Goal: Task Accomplishment & Management: Complete application form

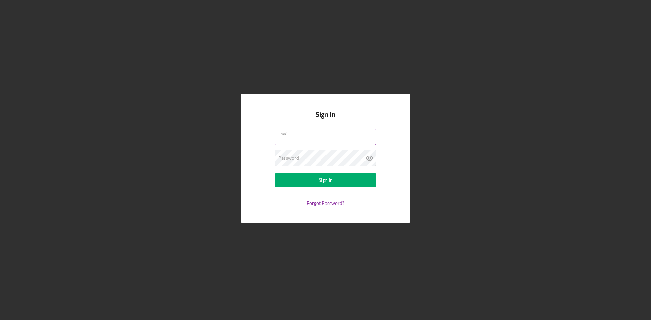
click at [306, 139] on input "Email" at bounding box center [325, 137] width 101 height 16
type input "[EMAIL_ADDRESS][DOMAIN_NAME]"
click at [329, 179] on div "Sign In" at bounding box center [326, 181] width 14 height 14
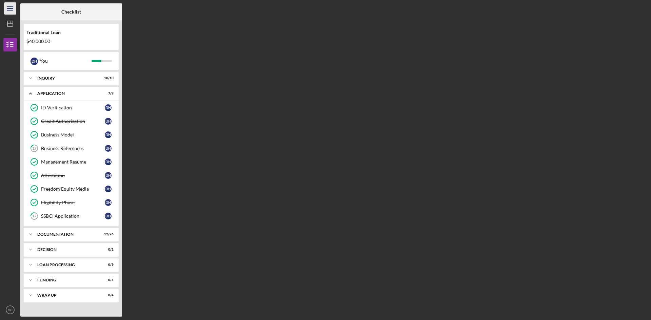
click at [8, 9] on icon "Icon/Menu" at bounding box center [10, 8] width 15 height 15
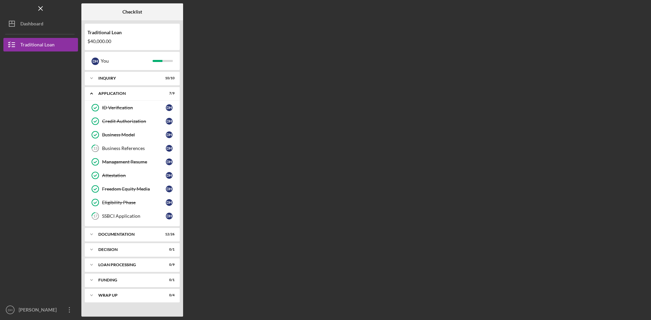
click at [8, 9] on div "Logo-Reversed Created with Sketch. Icon/Menu Close" at bounding box center [40, 8] width 75 height 17
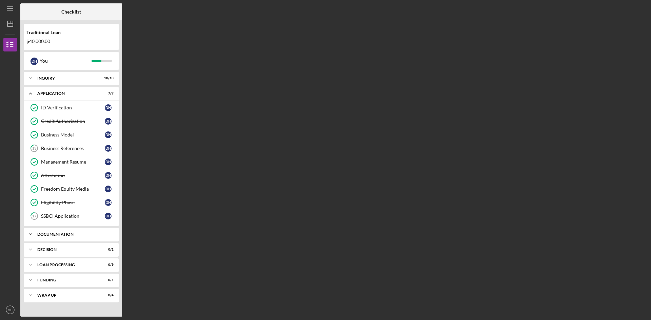
click at [58, 233] on div "Documentation" at bounding box center [73, 235] width 73 height 4
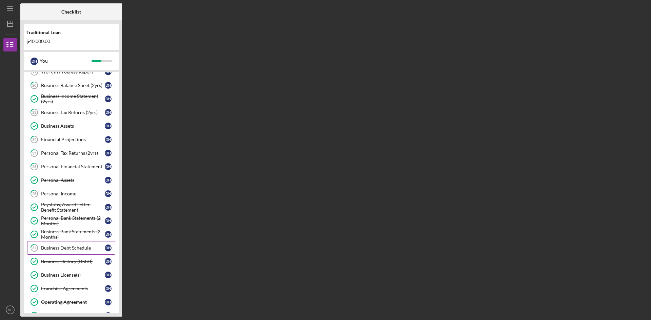
scroll to position [170, 0]
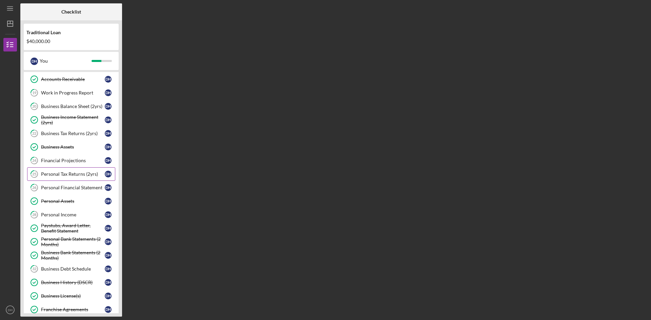
click at [65, 176] on div "Personal Tax Returns (2yrs)" at bounding box center [73, 174] width 64 height 5
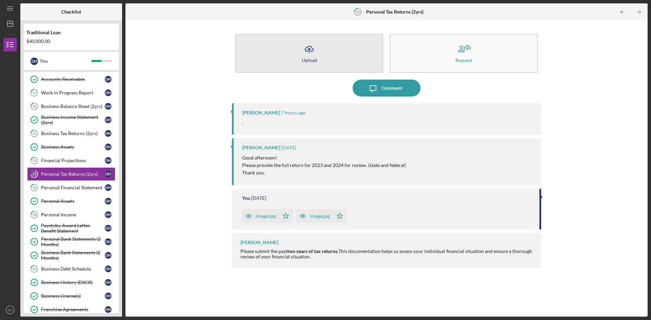
click at [308, 63] on button "Icon/Upload Upload" at bounding box center [309, 53] width 148 height 39
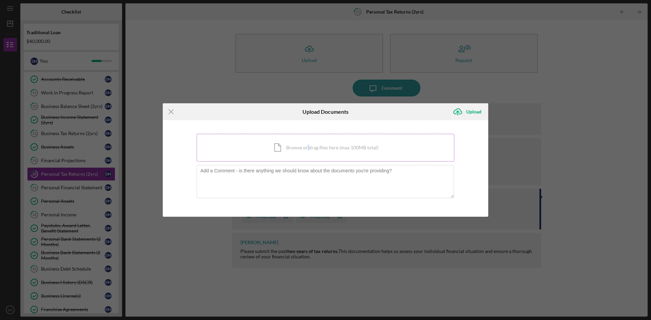
click at [308, 150] on div "Icon/Document Browse or drag files here (max 100MB total) Tap to choose files o…" at bounding box center [326, 148] width 258 height 28
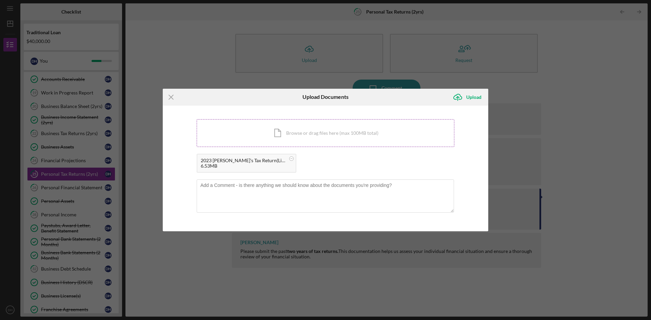
click at [298, 133] on div "Icon/Document Browse or drag files here (max 100MB total) Tap to choose files o…" at bounding box center [326, 133] width 258 height 28
click at [459, 99] on icon "Icon/Upload" at bounding box center [457, 97] width 17 height 17
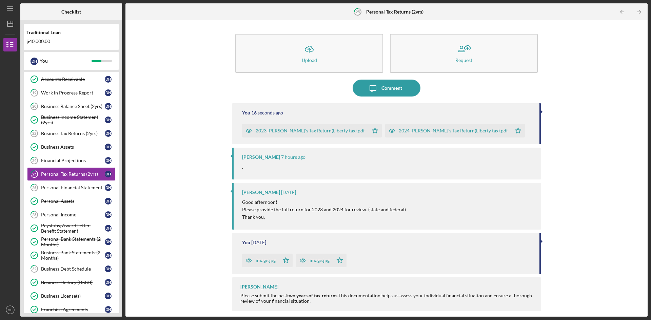
click at [402, 266] on div "image.jpg Icon/Star image.jpg Icon/Star" at bounding box center [387, 259] width 291 height 17
click at [84, 159] on div "Financial Projections" at bounding box center [73, 160] width 64 height 5
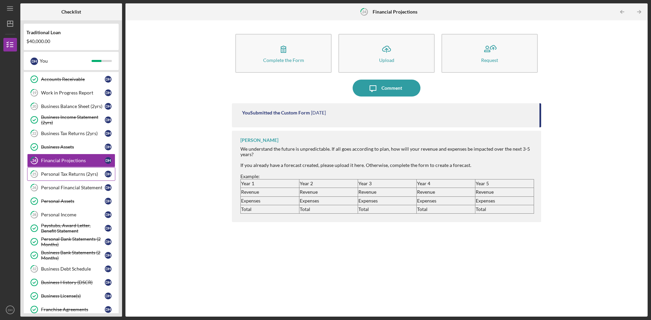
click at [78, 174] on div "Personal Tax Returns (2yrs)" at bounding box center [73, 174] width 64 height 5
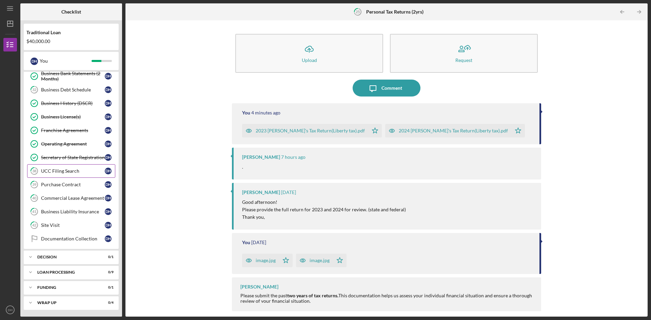
scroll to position [315, 0]
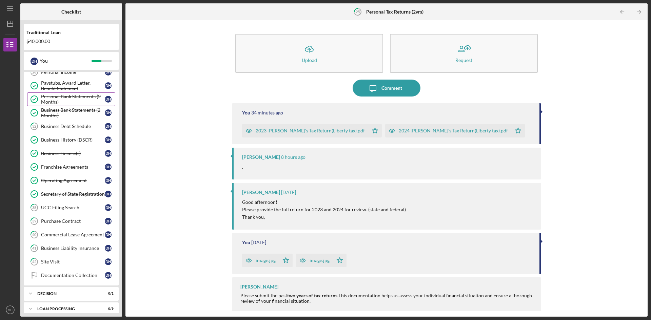
scroll to position [315, 0]
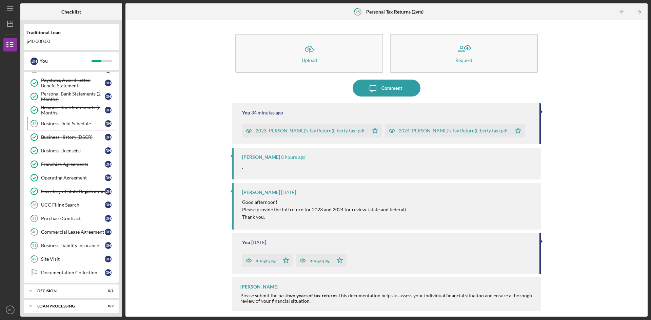
click at [62, 122] on div "Business Debt Schedule" at bounding box center [73, 123] width 64 height 5
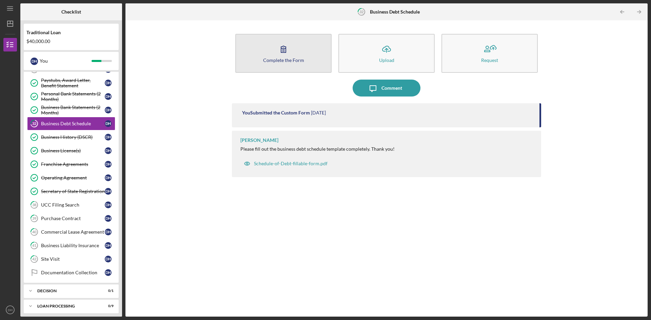
click at [311, 63] on button "Complete the Form Form" at bounding box center [283, 53] width 96 height 39
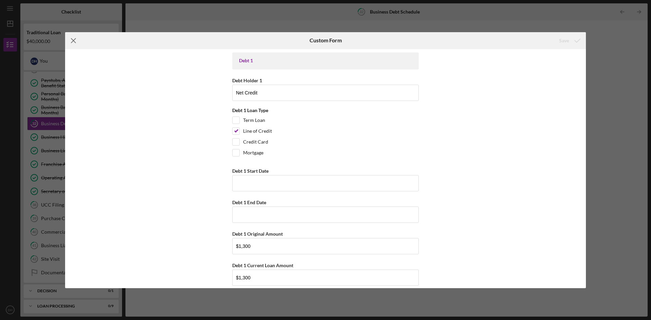
click at [74, 39] on icon "Icon/Menu Close" at bounding box center [73, 40] width 17 height 17
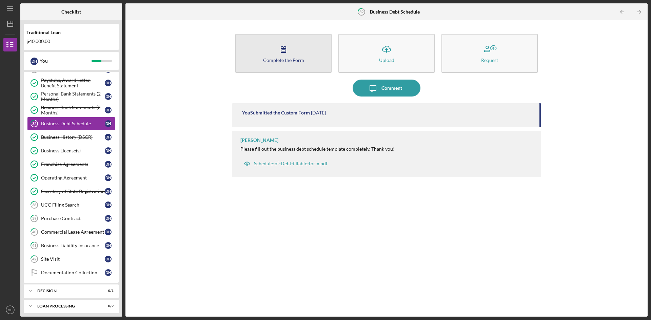
click at [279, 54] on icon "button" at bounding box center [283, 49] width 17 height 17
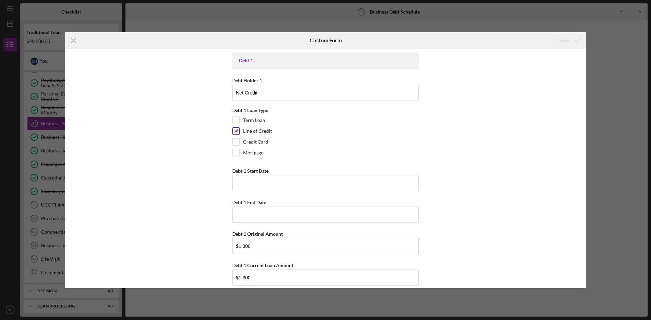
click at [236, 133] on input "Line of Credit" at bounding box center [236, 131] width 7 height 7
checkbox input "false"
click at [236, 142] on input "Credit Card" at bounding box center [236, 142] width 7 height 7
checkbox input "true"
click at [264, 93] on input "Net Credit" at bounding box center [325, 93] width 186 height 16
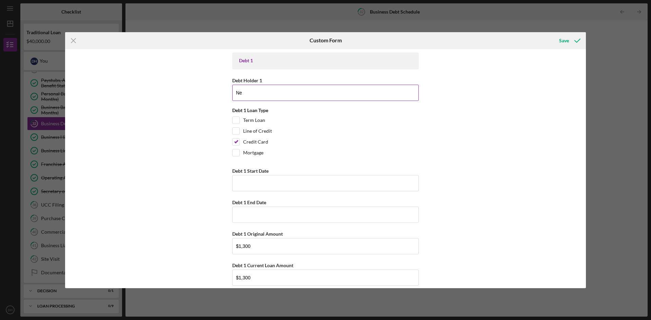
type input "N"
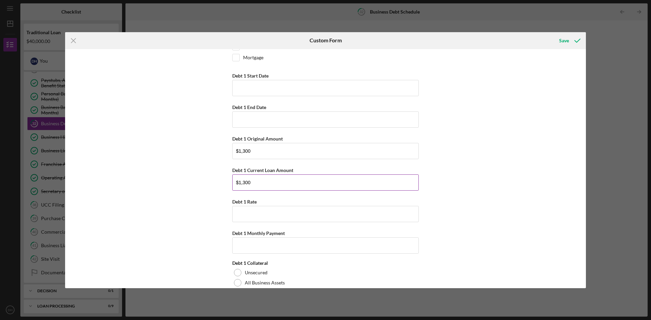
scroll to position [102, 0]
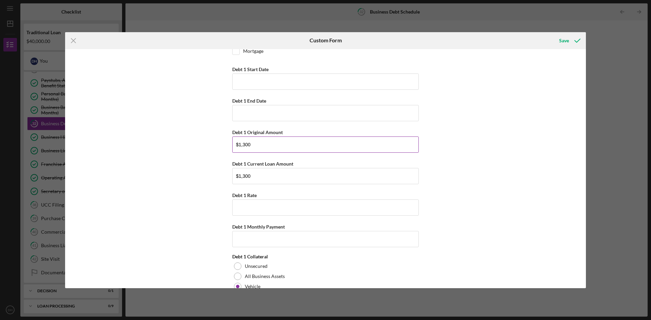
type input "Capital One"
click at [271, 145] on input "$1,300" at bounding box center [325, 145] width 186 height 16
type input "$1"
type input "$500"
click at [258, 177] on input "$1,300" at bounding box center [325, 176] width 186 height 16
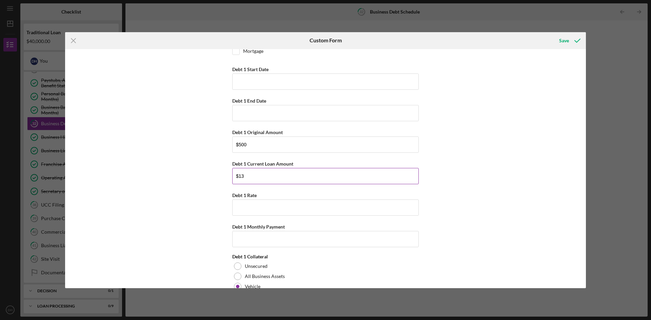
type input "$1"
type input "$500"
click at [255, 237] on input "Debt 1 Monthly Payment" at bounding box center [325, 239] width 186 height 16
type input "$60"
click at [255, 81] on input "Debt 1 Start Date" at bounding box center [325, 82] width 186 height 16
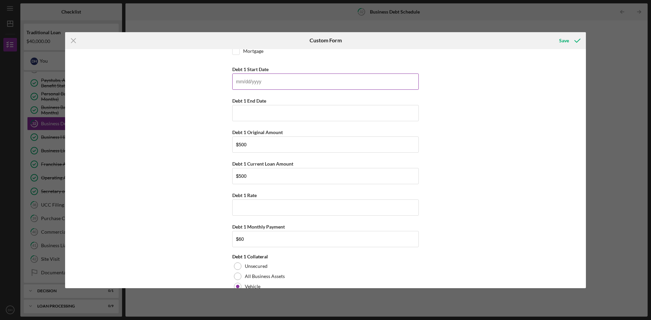
type input "0m/dd/yyyy"
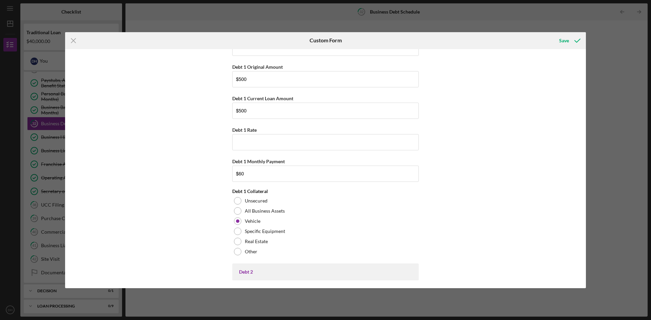
scroll to position [170, 0]
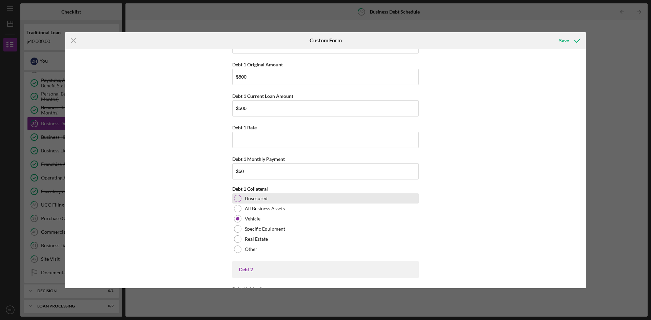
type input "04/15/2025"
click at [235, 198] on div at bounding box center [237, 198] width 7 height 7
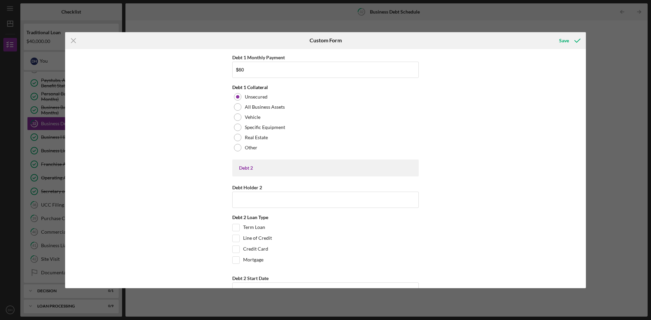
scroll to position [305, 0]
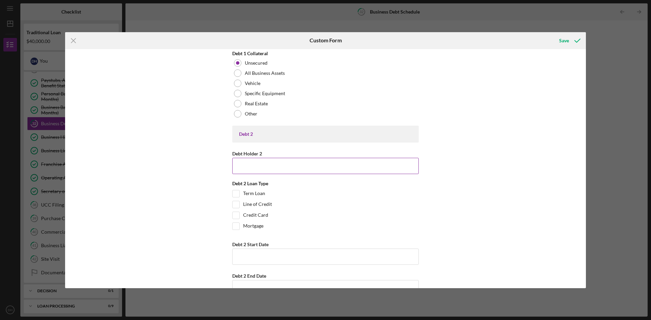
click at [253, 168] on input "Debt Holder 2" at bounding box center [325, 166] width 186 height 16
type input "Lease Agreement"
click at [234, 195] on input "Term Loan" at bounding box center [236, 194] width 7 height 7
checkbox input "true"
click at [251, 254] on input "Debt 2 Start Date" at bounding box center [325, 257] width 186 height 16
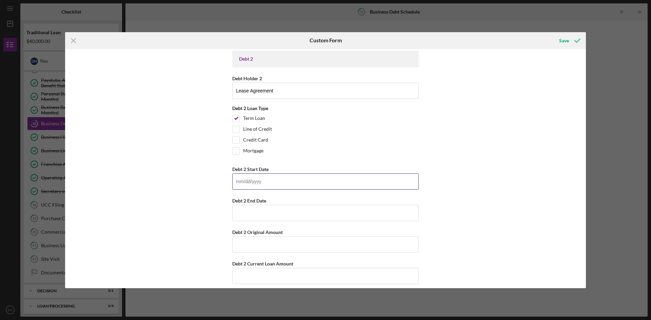
scroll to position [407, 0]
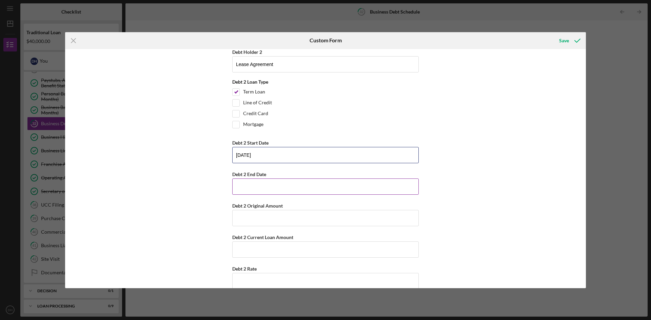
type input "04/15/2025"
click at [284, 185] on input "Debt 2 End Date" at bounding box center [325, 187] width 186 height 16
click at [271, 215] on input "Debt 2 Original Amount" at bounding box center [325, 218] width 186 height 16
type input "$20,000"
click at [270, 253] on input "Debt 2 Current Loan Amount" at bounding box center [325, 250] width 186 height 16
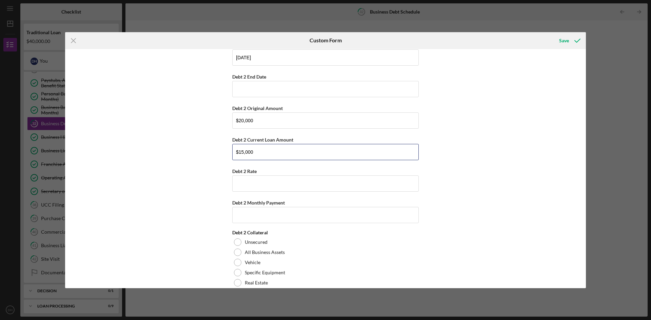
scroll to position [509, 0]
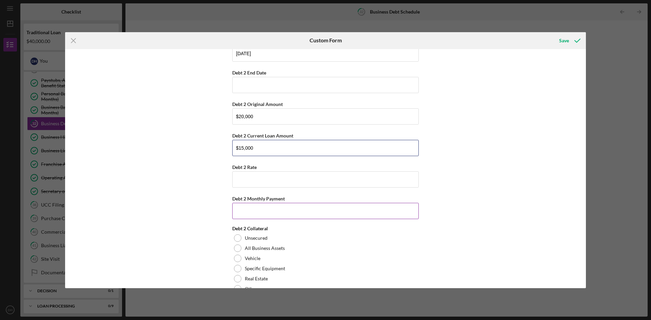
type input "$15,000"
click at [246, 207] on input "Debt 2 Monthly Payment" at bounding box center [325, 211] width 186 height 16
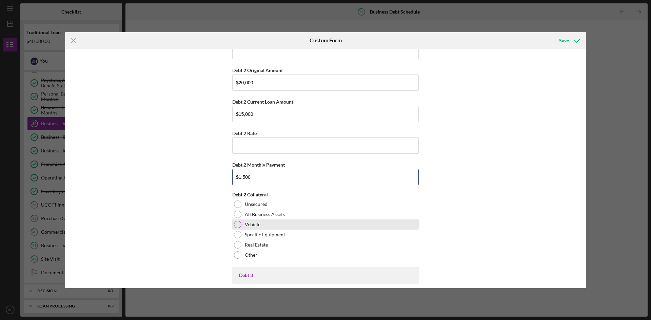
type input "$1,500"
click at [235, 225] on div at bounding box center [237, 224] width 7 height 7
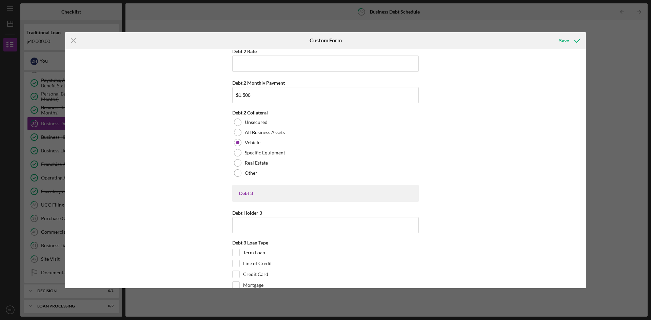
scroll to position [644, 0]
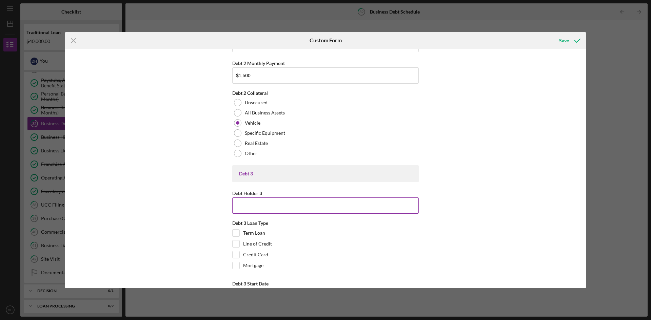
click at [247, 206] on input "Debt Holder 3" at bounding box center [325, 206] width 186 height 16
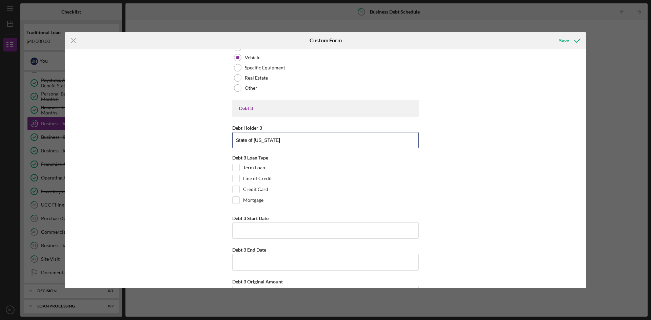
scroll to position [712, 0]
type input "State of Ohio"
click at [234, 167] on input "Term Loan" at bounding box center [236, 165] width 7 height 7
checkbox input "true"
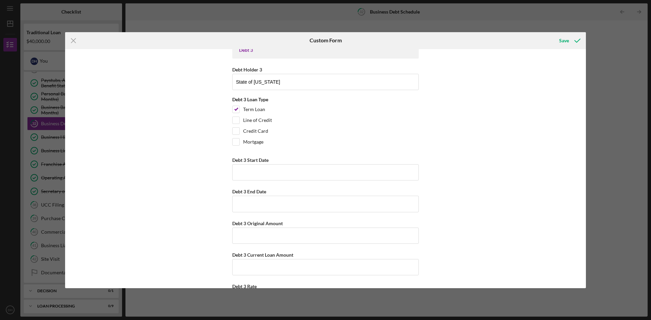
scroll to position [780, 0]
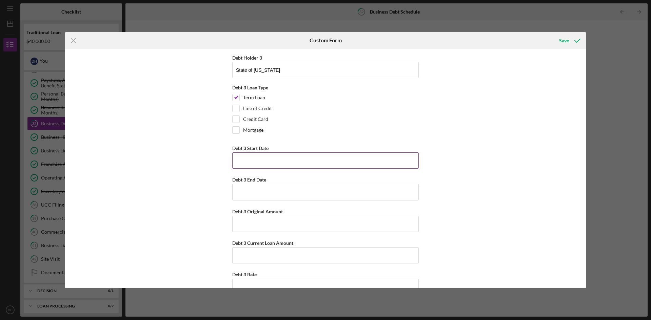
click at [261, 160] on input "Debt 3 Start Date" at bounding box center [325, 161] width 186 height 16
type input "04/15/2024"
click at [272, 186] on input "Debt 3 End Date" at bounding box center [325, 192] width 186 height 16
type input "04/15/2026"
click at [264, 220] on input "Debt 3 Original Amount" at bounding box center [325, 224] width 186 height 16
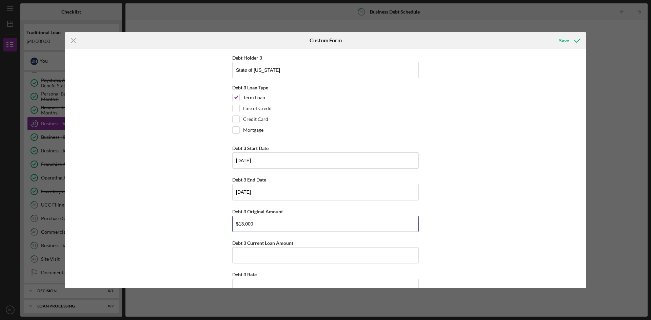
scroll to position [881, 0]
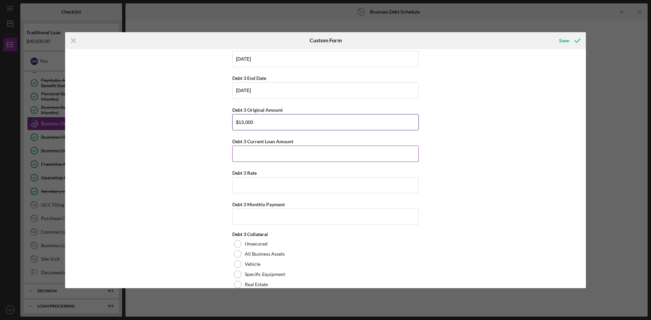
type input "$13,000"
click at [256, 159] on input "Debt 3 Current Loan Amount" at bounding box center [325, 154] width 186 height 16
type input "$13,000"
click at [263, 216] on input "Debt 3 Monthly Payment" at bounding box center [325, 217] width 186 height 16
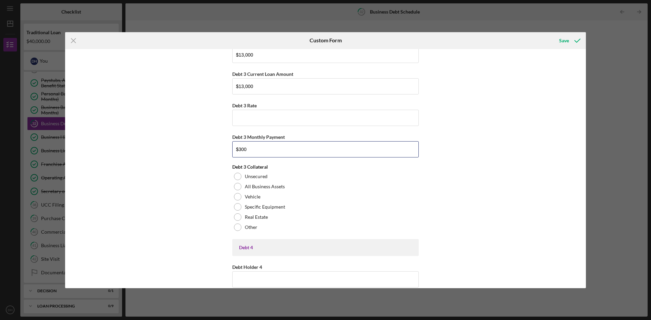
scroll to position [949, 0]
type input "$300"
click at [238, 177] on div at bounding box center [237, 176] width 7 height 7
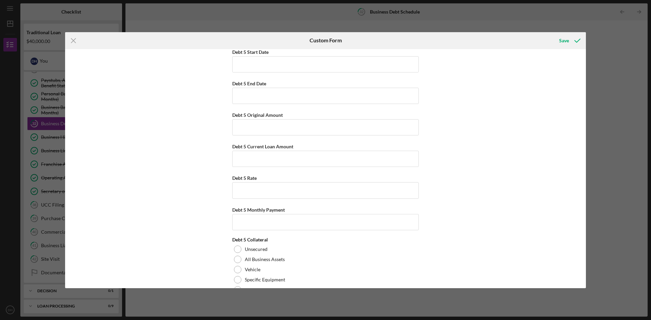
scroll to position [1660, 0]
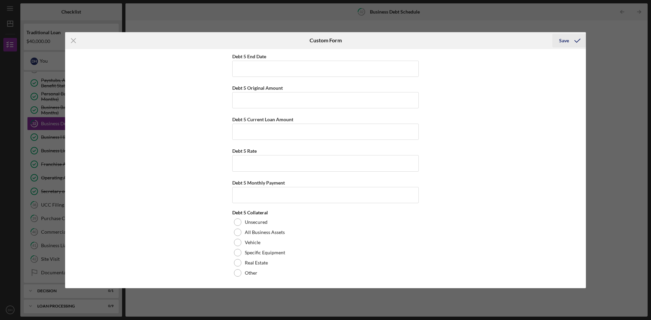
click at [565, 40] on div "Save" at bounding box center [564, 41] width 10 height 14
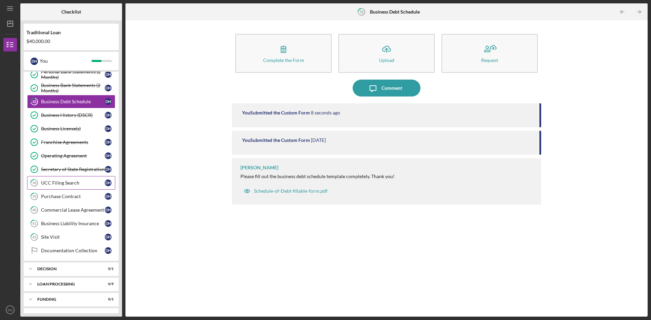
scroll to position [349, 0]
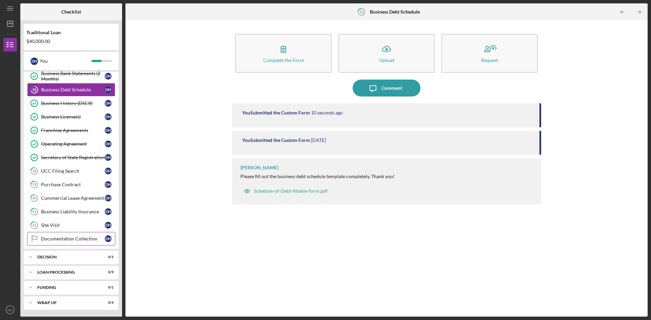
click at [60, 241] on div "Documentation Collection" at bounding box center [73, 238] width 64 height 5
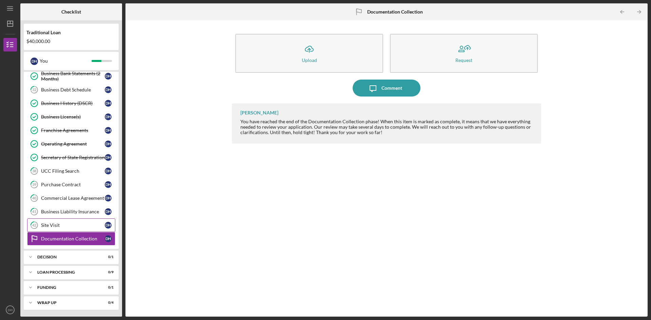
click at [60, 226] on div "Site Visit" at bounding box center [73, 225] width 64 height 5
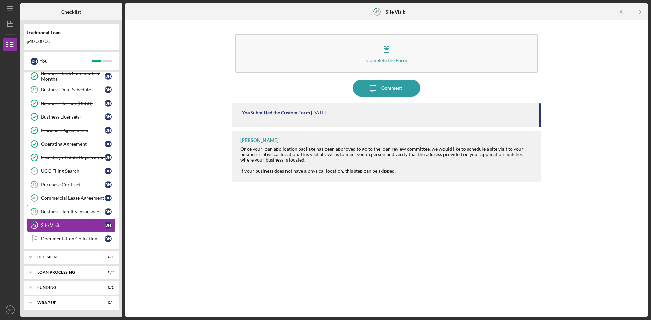
click at [58, 211] on div "Business Liability Insurance" at bounding box center [73, 211] width 64 height 5
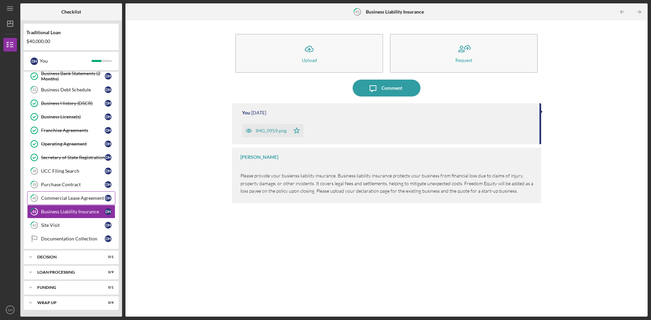
click at [44, 199] on div "Commercial Lease Agreement" at bounding box center [73, 198] width 64 height 5
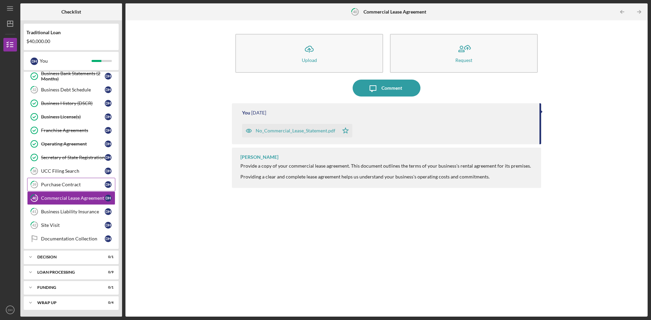
click at [49, 184] on div "Purchase Contract" at bounding box center [73, 184] width 64 height 5
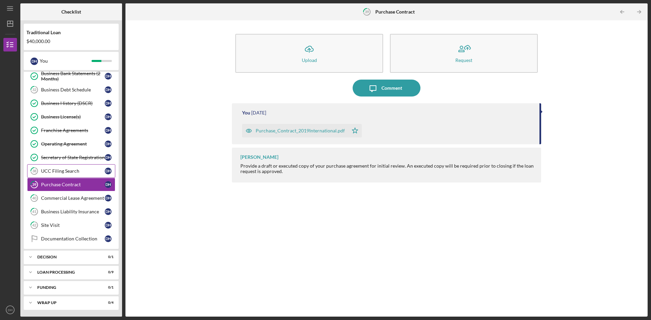
click at [49, 171] on div "UCC Filing Search" at bounding box center [73, 170] width 64 height 5
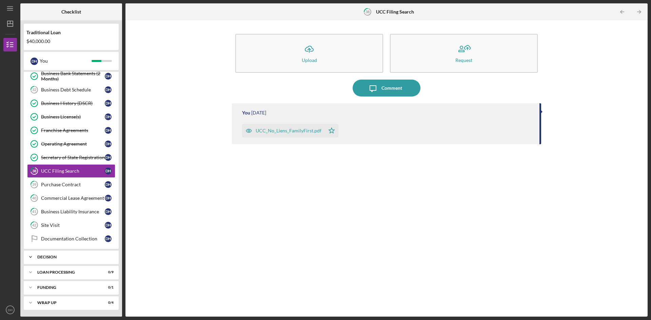
click at [52, 257] on div "Decision" at bounding box center [73, 257] width 73 height 4
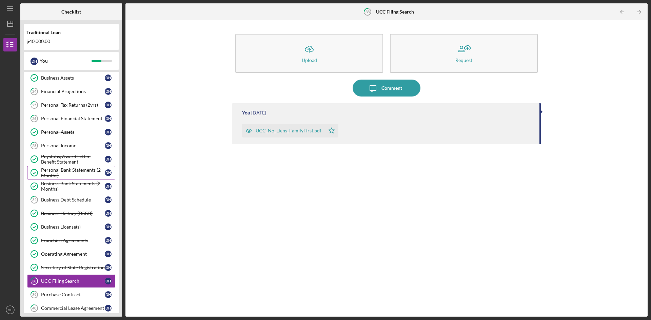
scroll to position [213, 0]
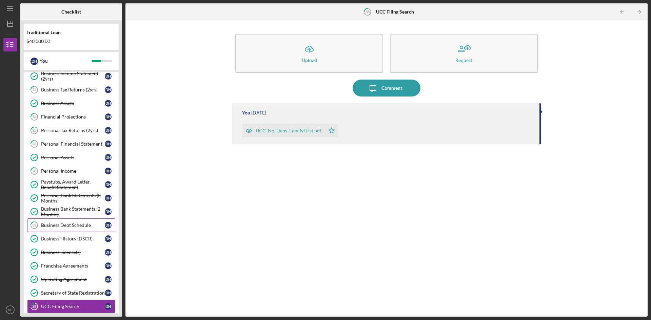
click at [70, 226] on div "Business Debt Schedule" at bounding box center [73, 225] width 64 height 5
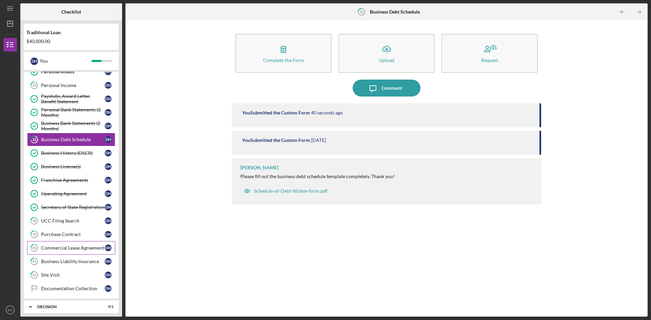
scroll to position [298, 0]
click at [57, 140] on div "Business Debt Schedule" at bounding box center [73, 140] width 64 height 5
